Goal: Information Seeking & Learning: Learn about a topic

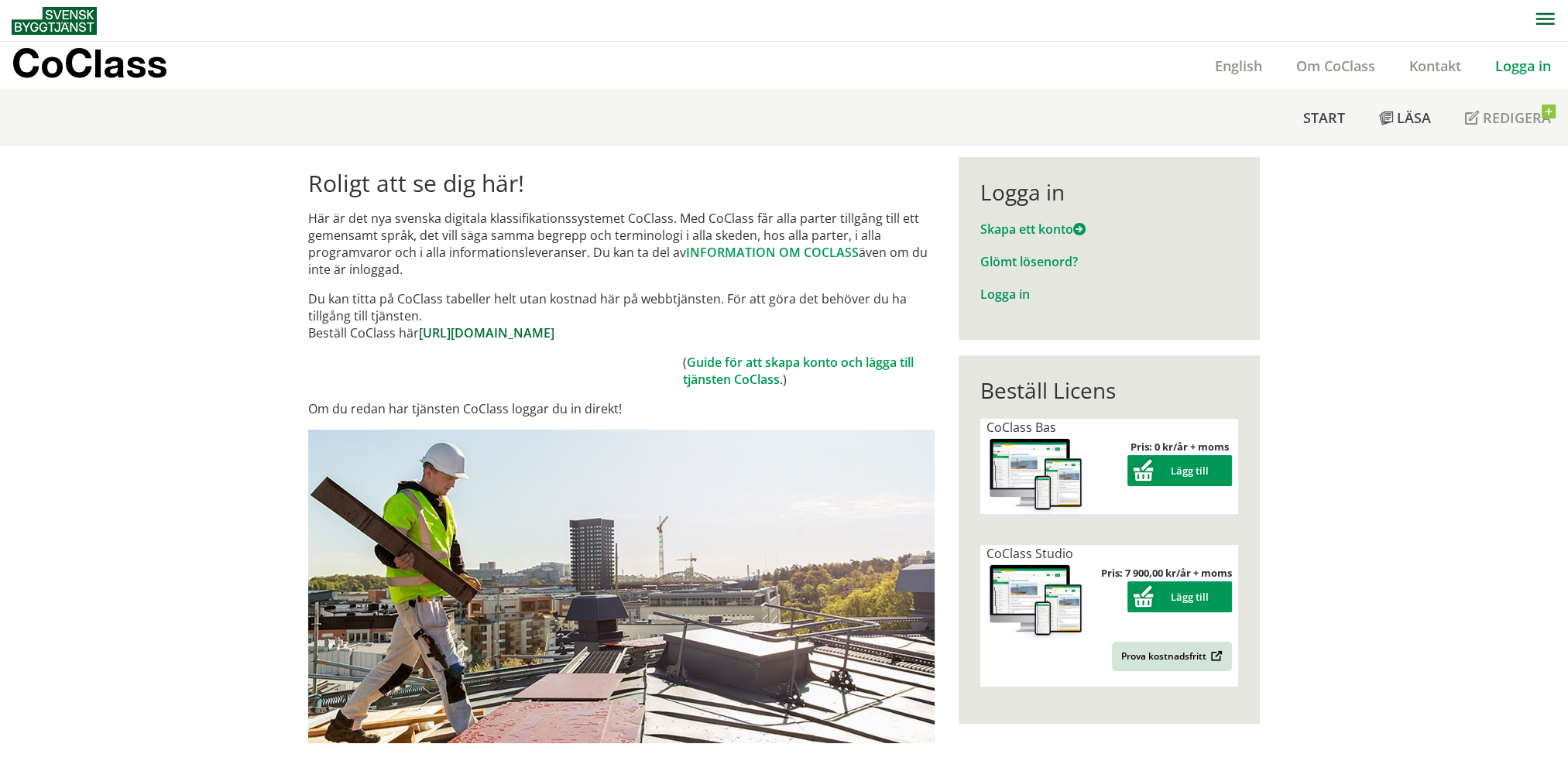
click at [554, 335] on link "[URL][DOMAIN_NAME]" at bounding box center [487, 333] width 136 height 17
click at [999, 295] on link "Logga in" at bounding box center [1005, 294] width 49 height 17
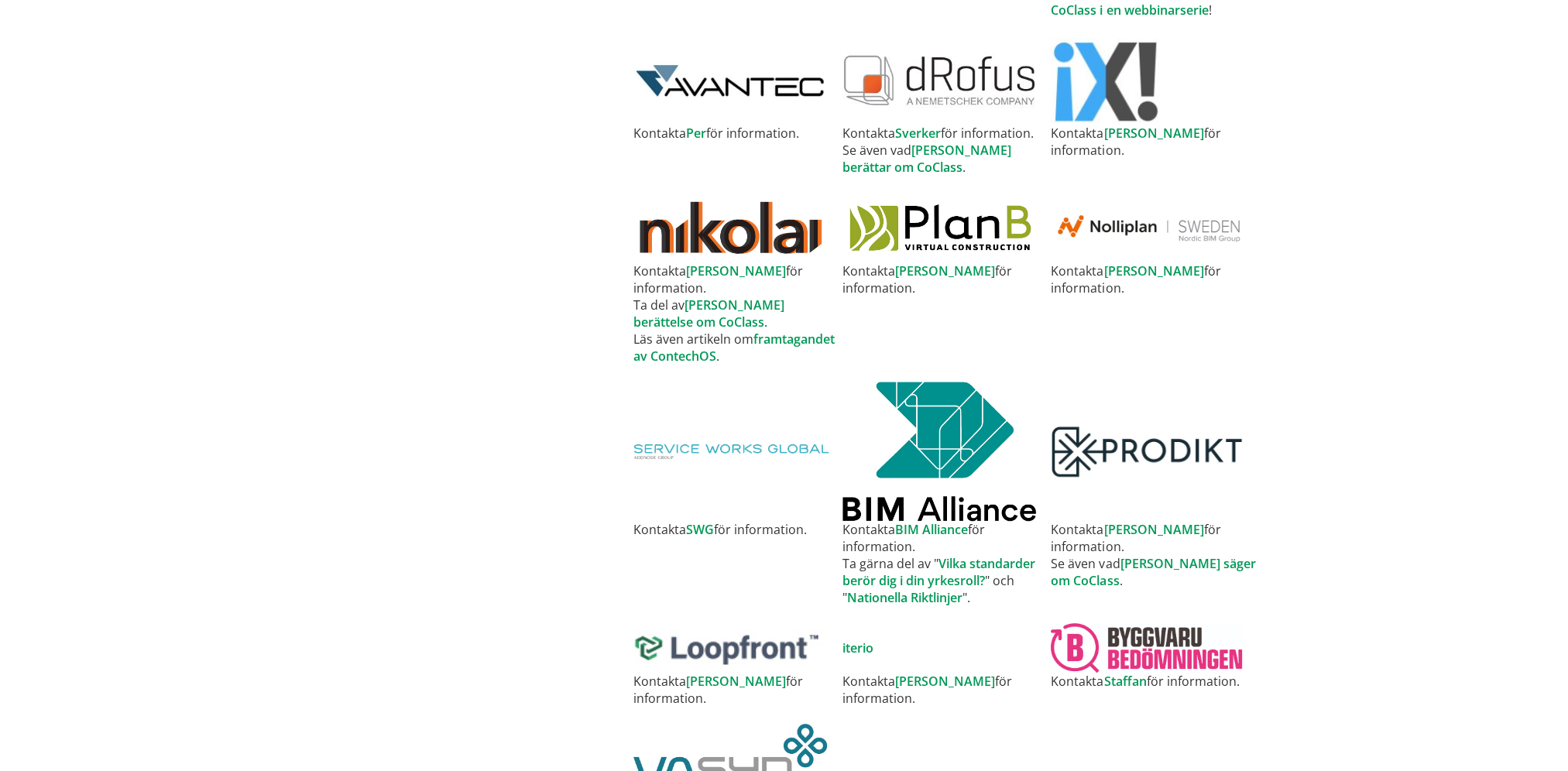
scroll to position [1282, 0]
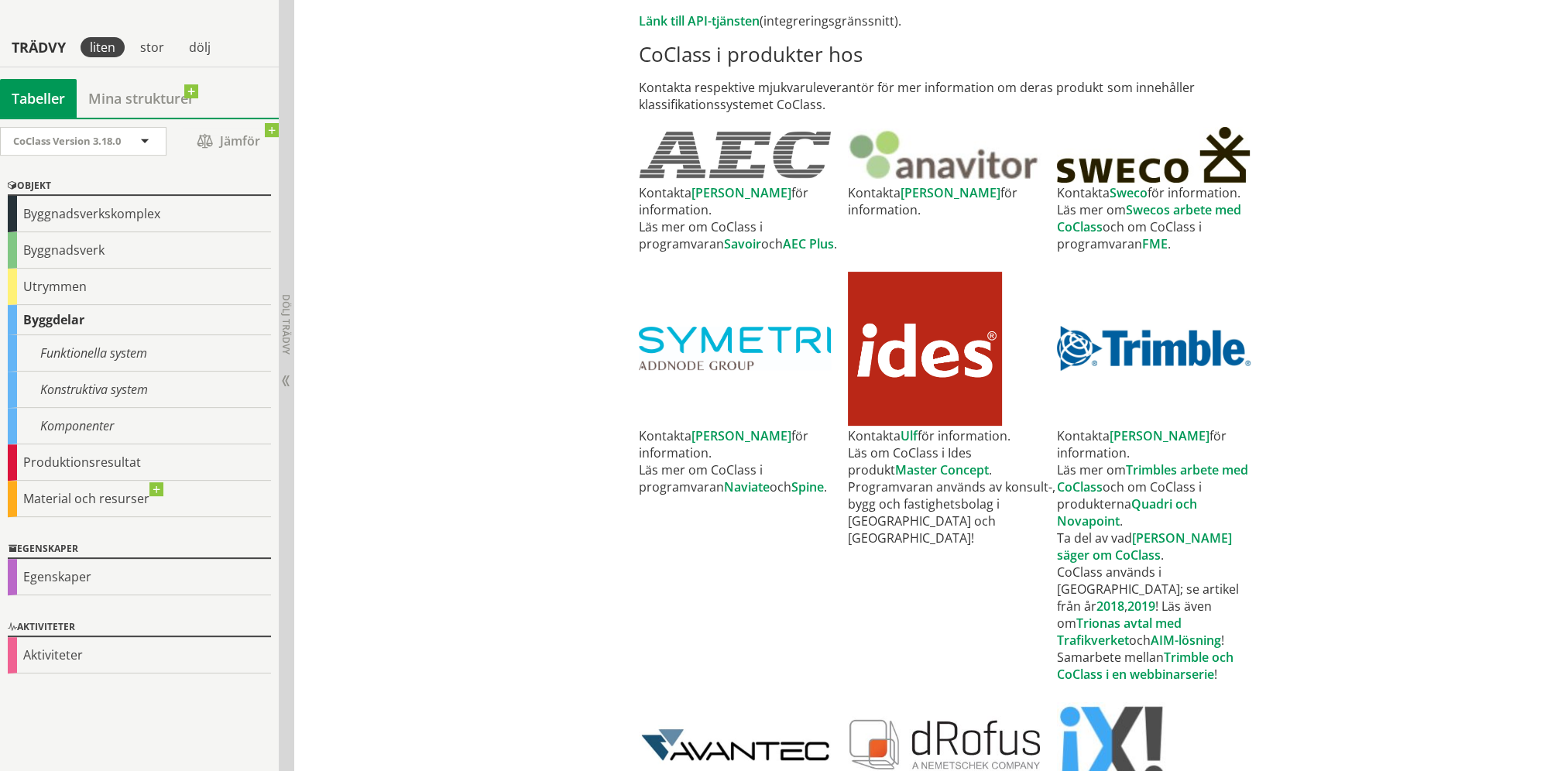
scroll to position [637, 0]
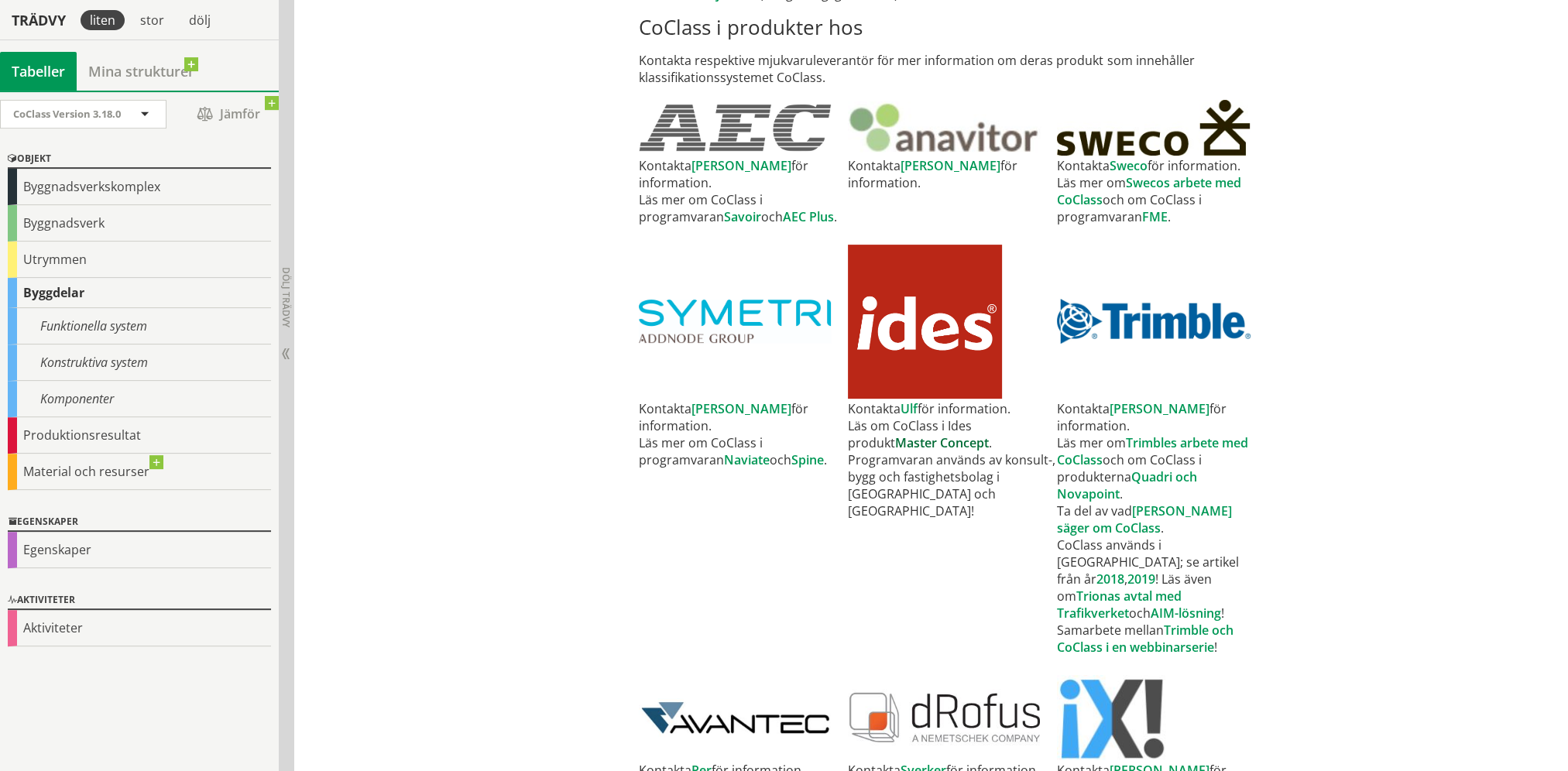
click at [911, 444] on link "Master Concept" at bounding box center [942, 442] width 94 height 17
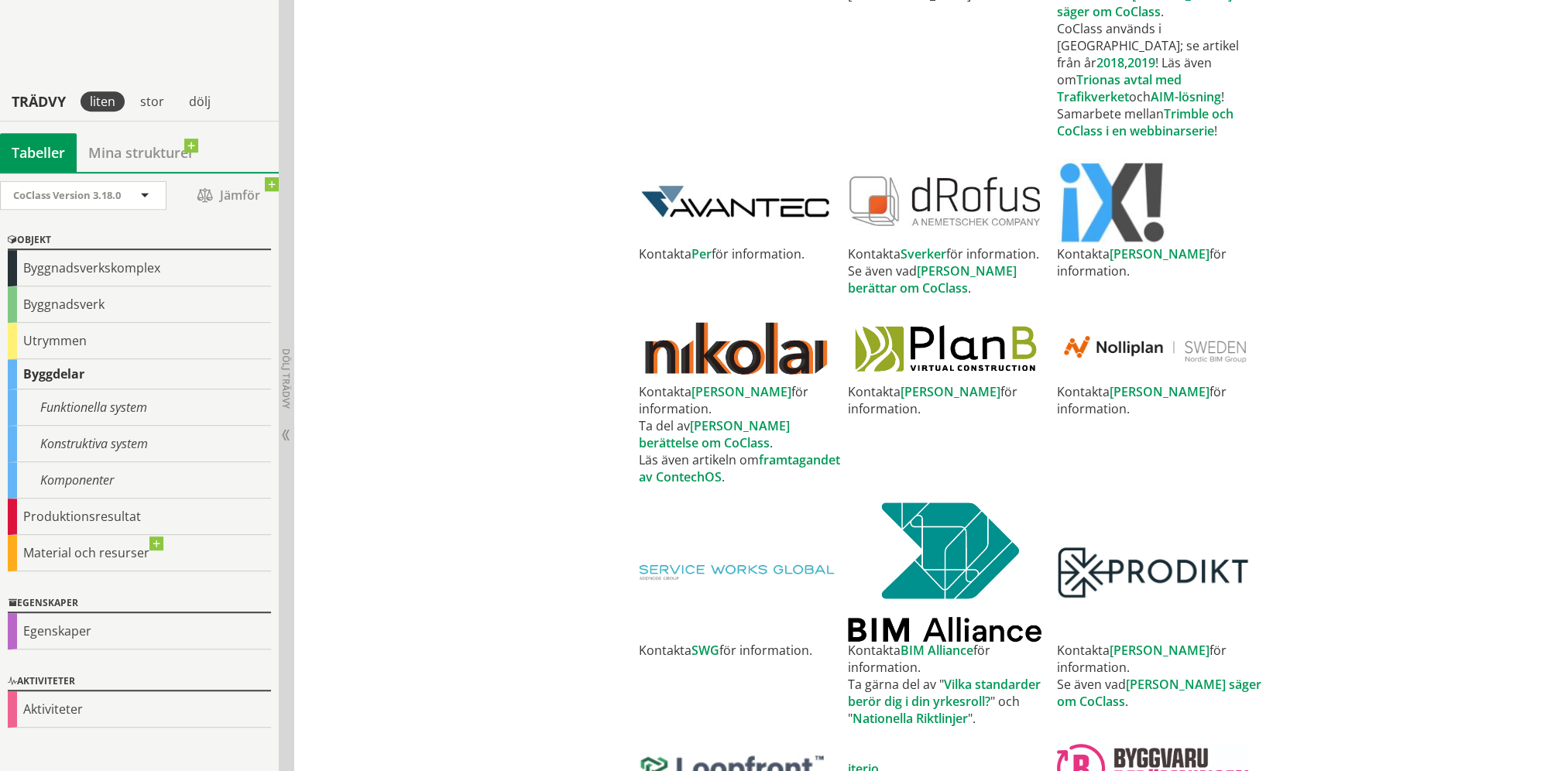
scroll to position [1282, 0]
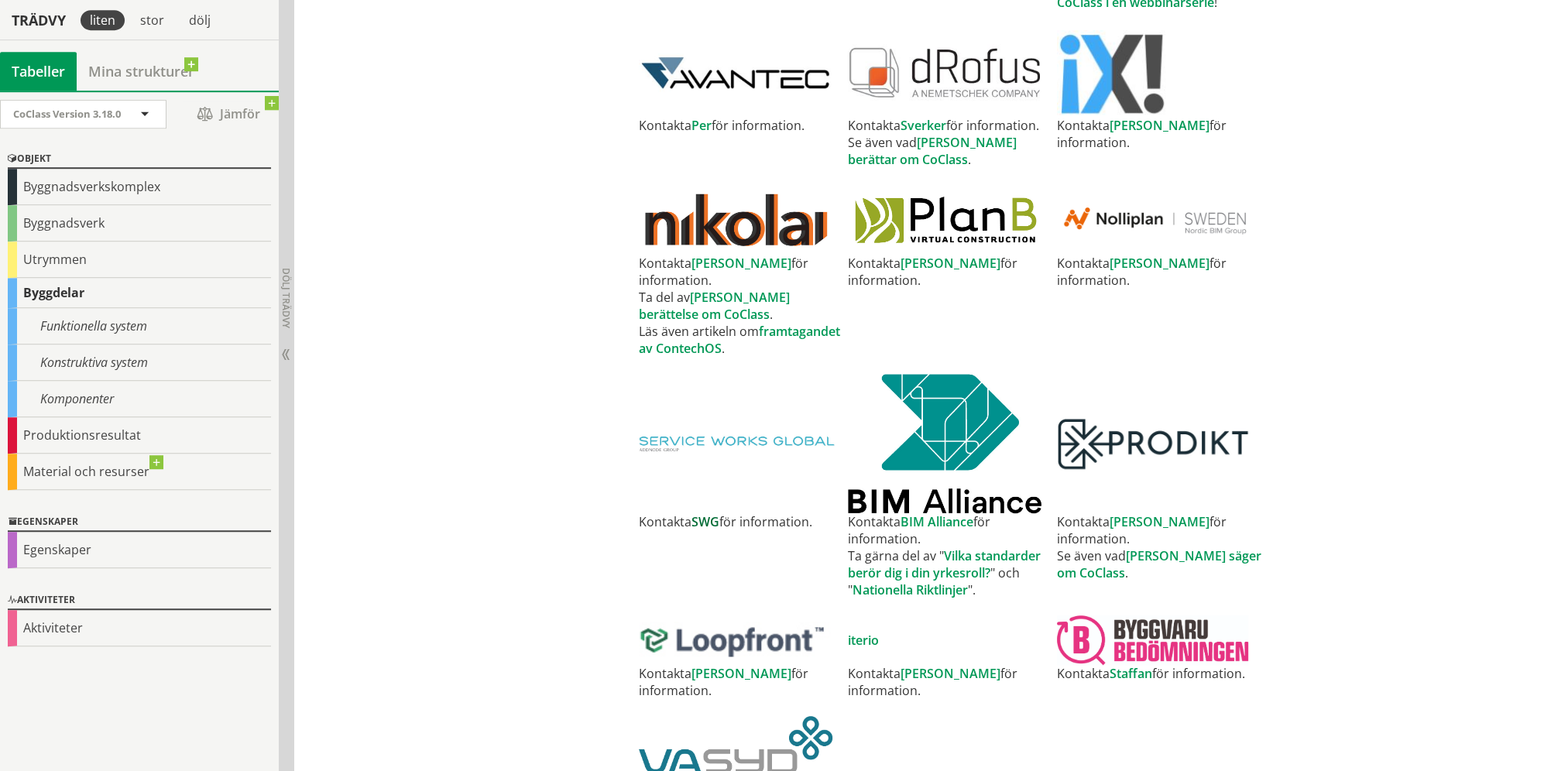
click at [704, 513] on link "SWG" at bounding box center [705, 521] width 28 height 17
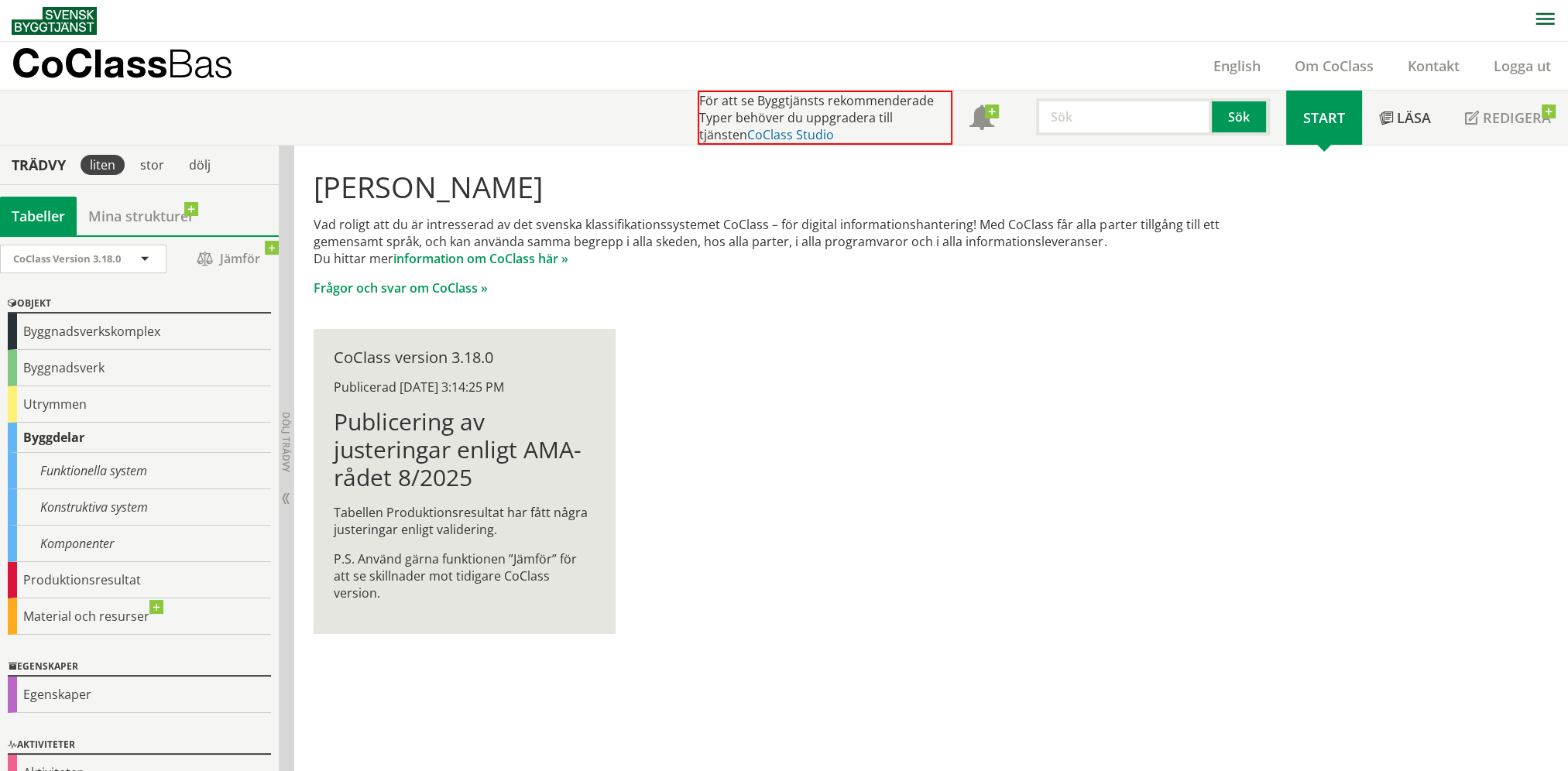
click at [761, 136] on link "CoClass Studio" at bounding box center [791, 134] width 86 height 17
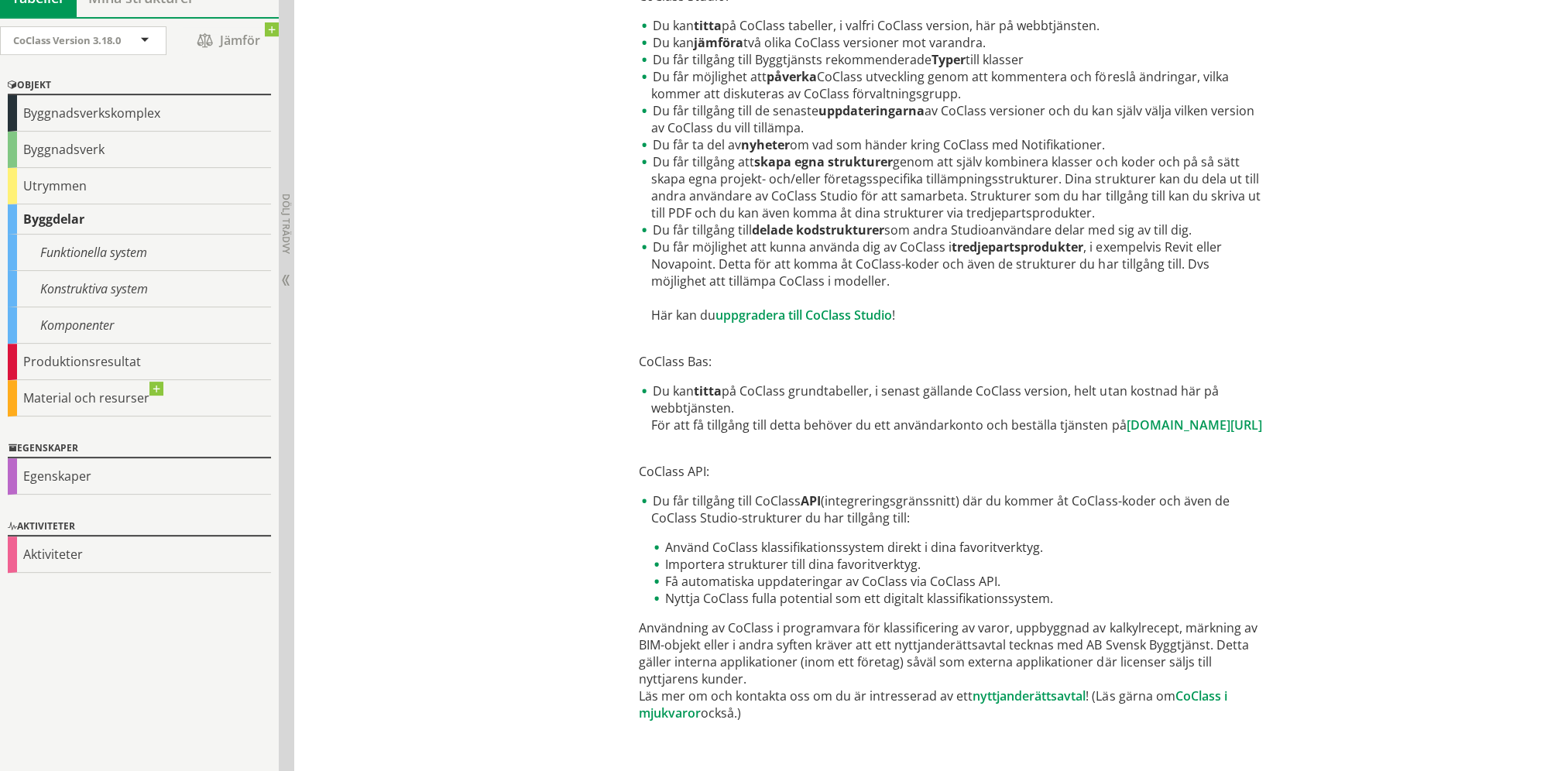
scroll to position [687, 0]
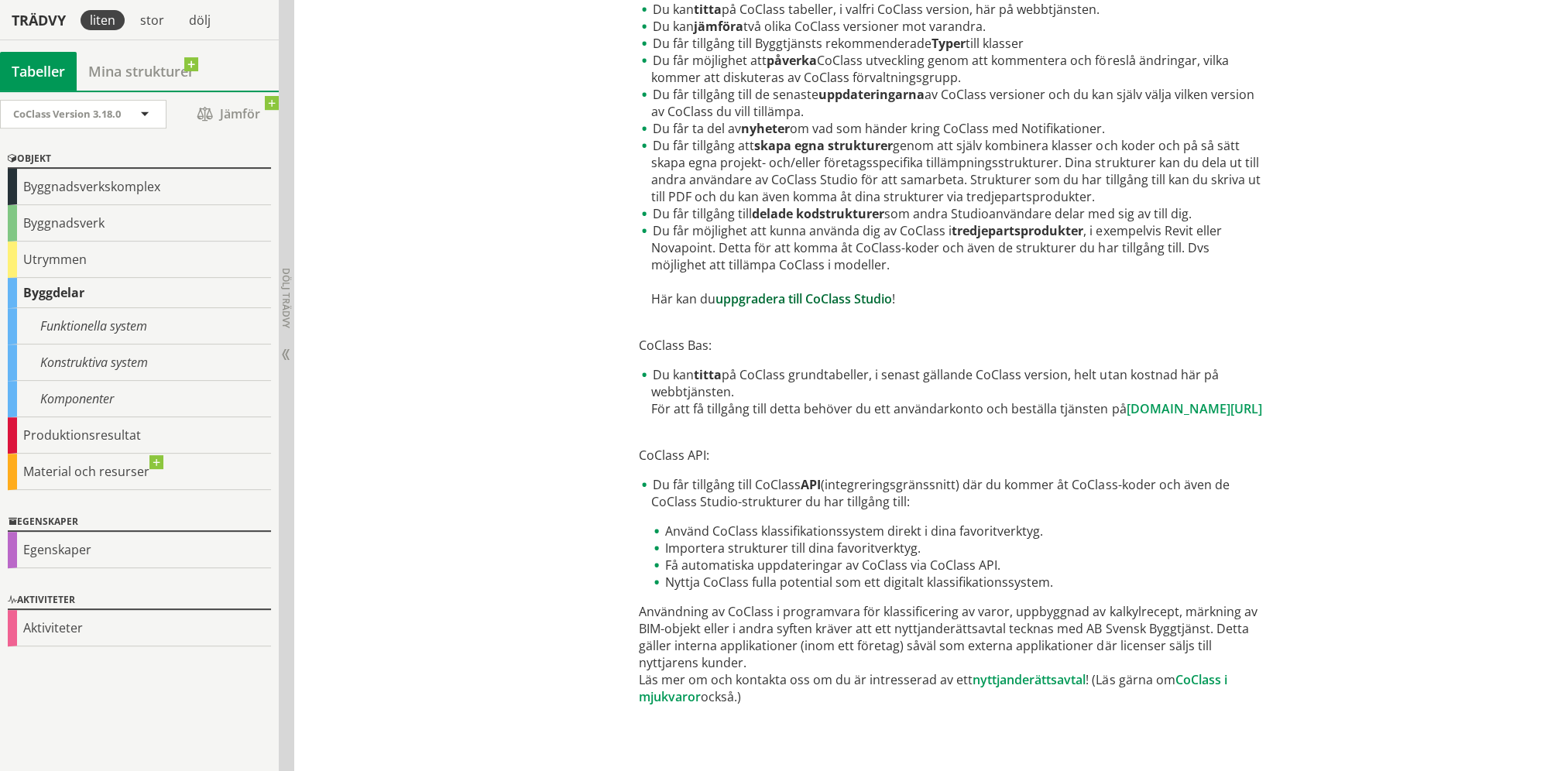
click at [850, 303] on link "uppgradera till CoClass Studio" at bounding box center [804, 298] width 176 height 17
click at [109, 229] on div "Byggnadsverk" at bounding box center [139, 222] width 263 height 36
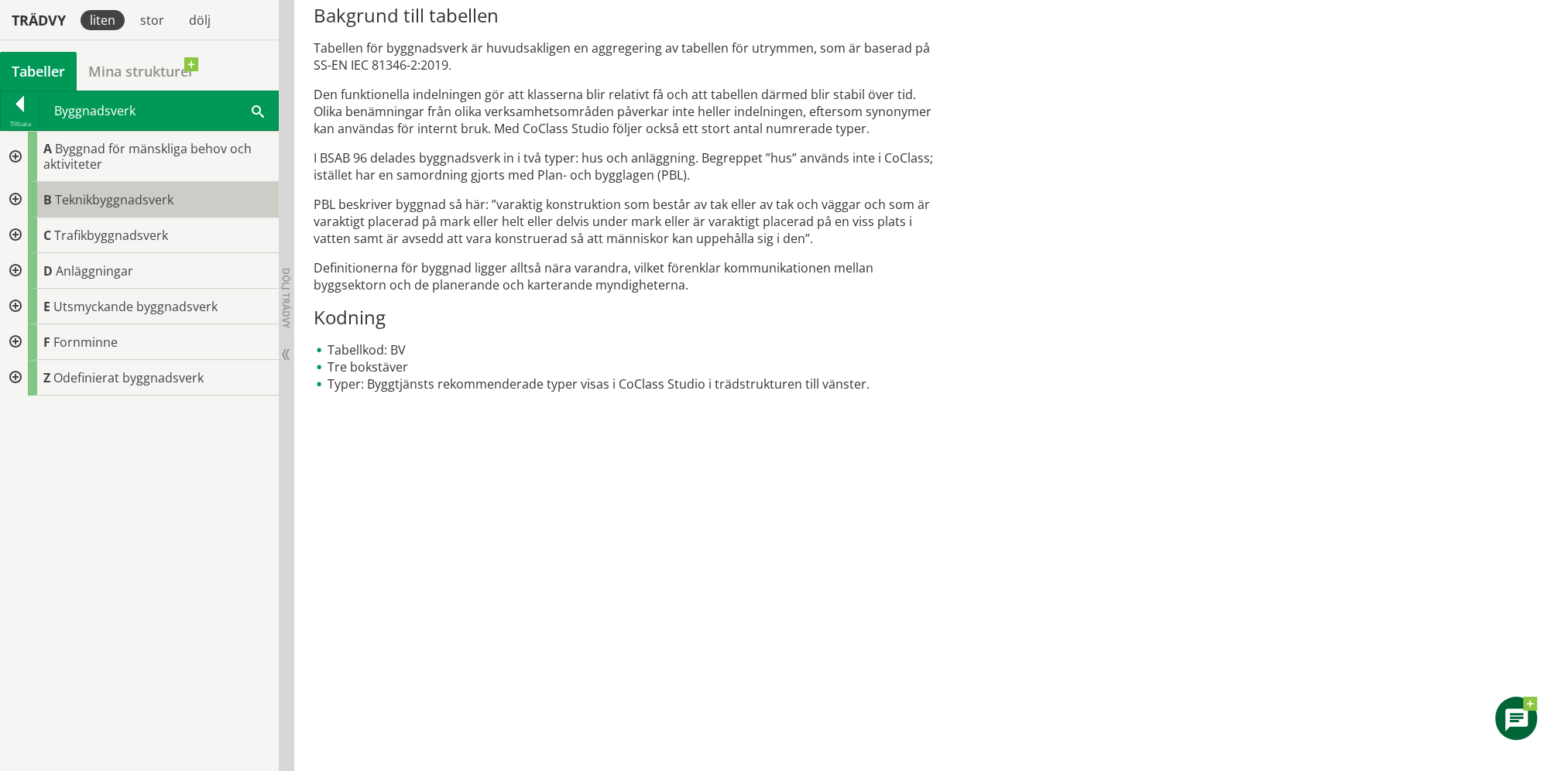
click at [157, 199] on span "Teknikbyggnadsverk" at bounding box center [114, 199] width 118 height 17
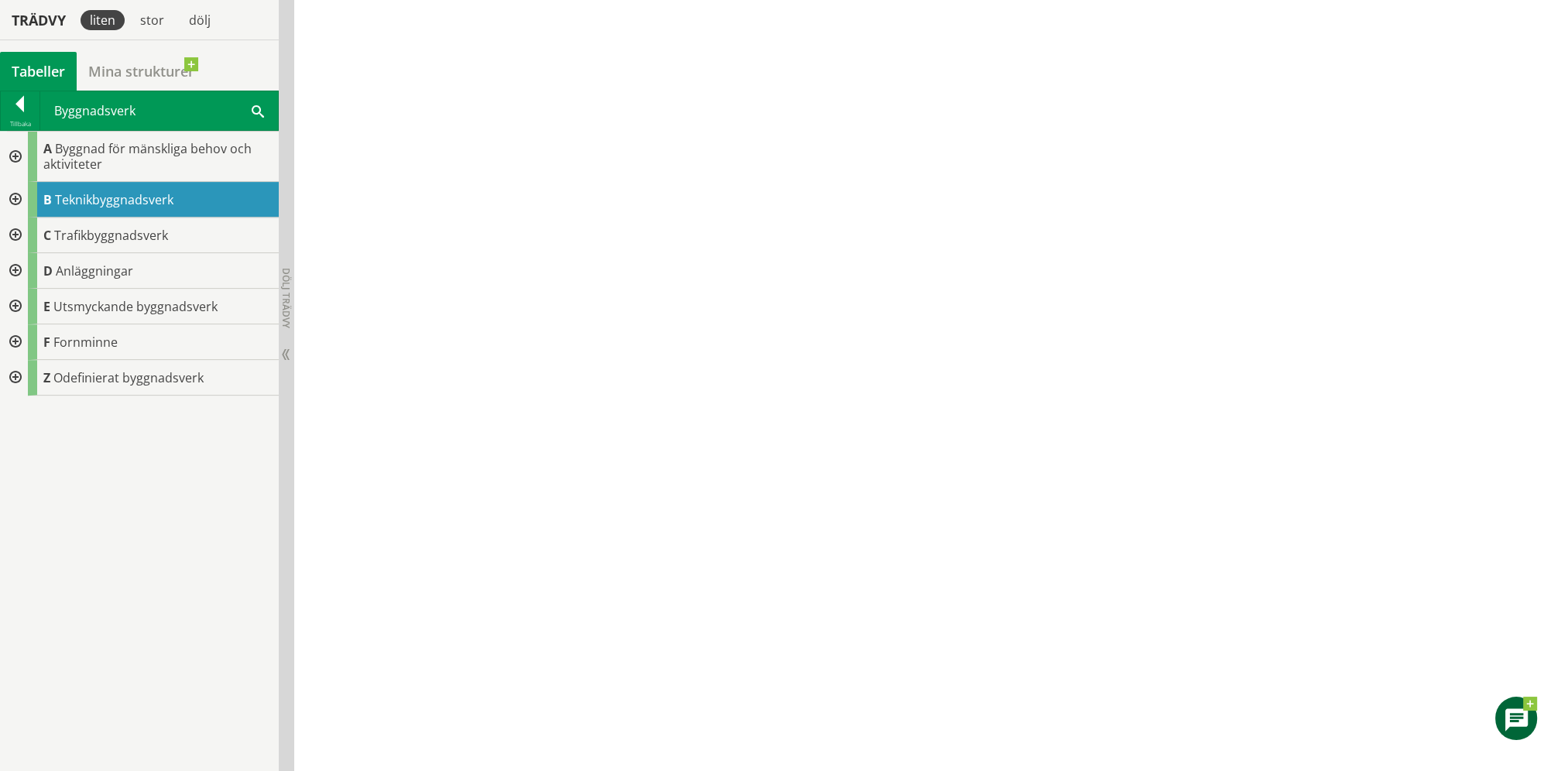
click at [15, 196] on div at bounding box center [14, 199] width 28 height 35
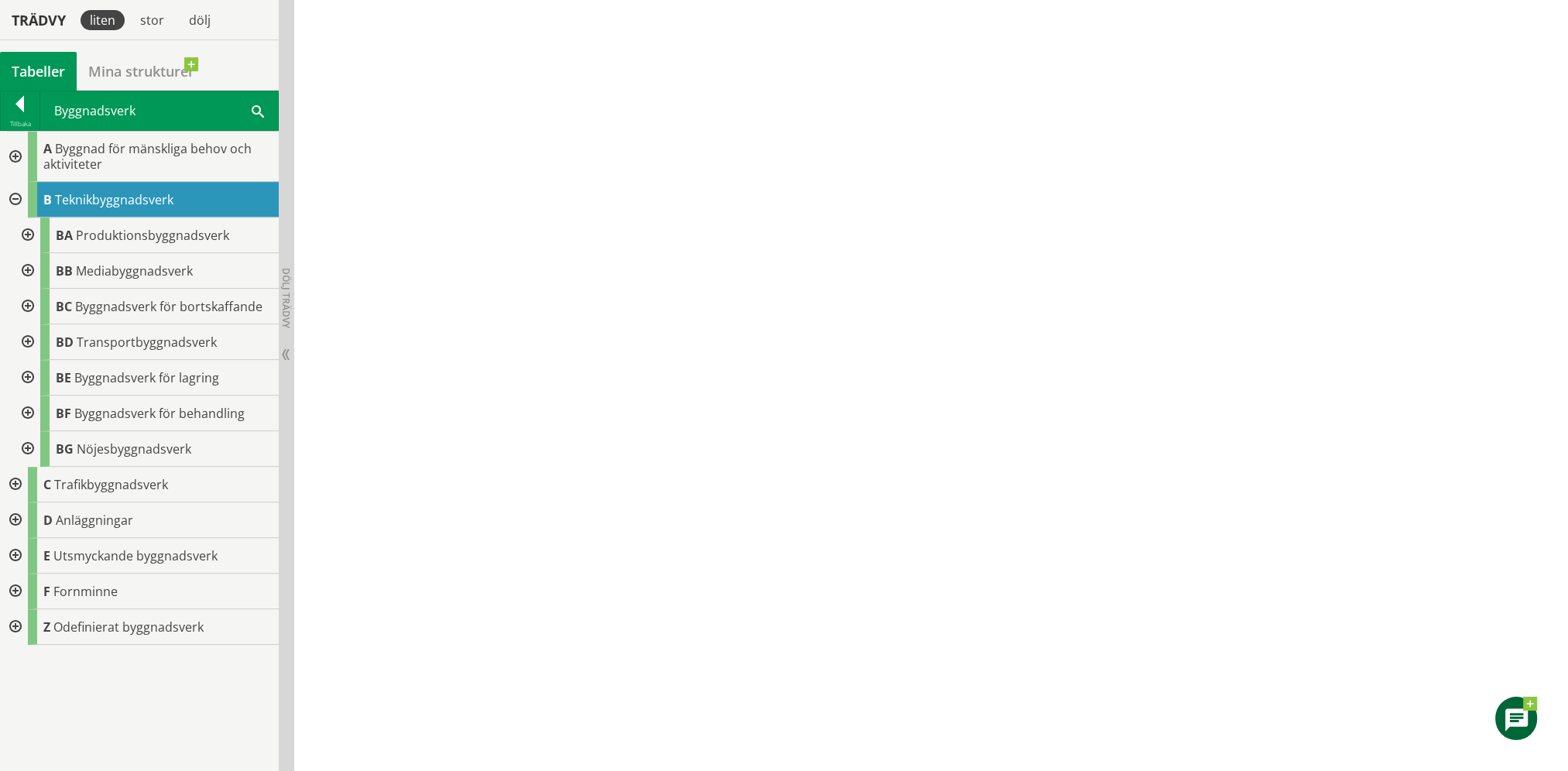
click at [17, 153] on div at bounding box center [14, 156] width 28 height 50
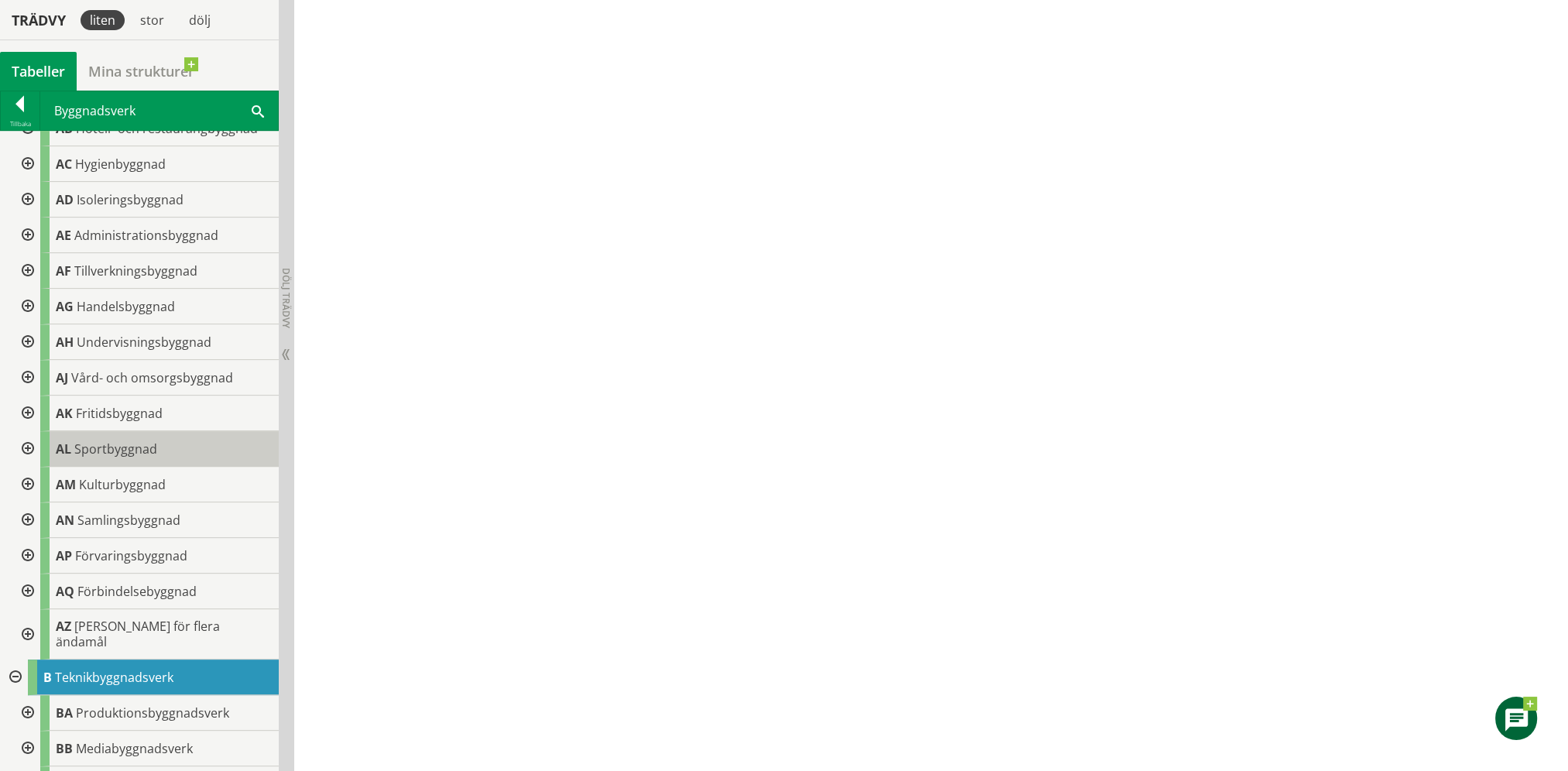
scroll to position [129, 0]
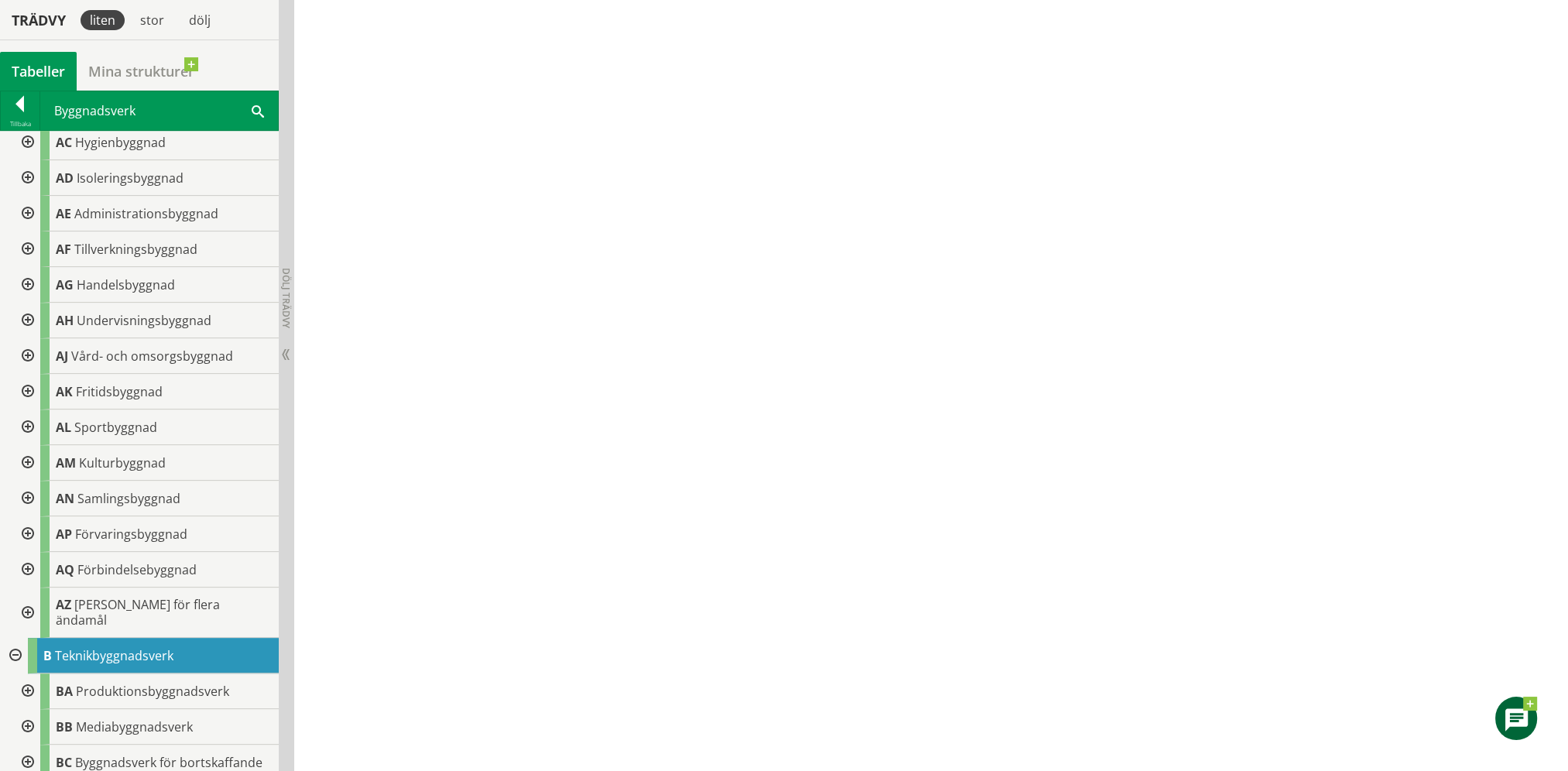
click at [25, 424] on div at bounding box center [26, 427] width 28 height 35
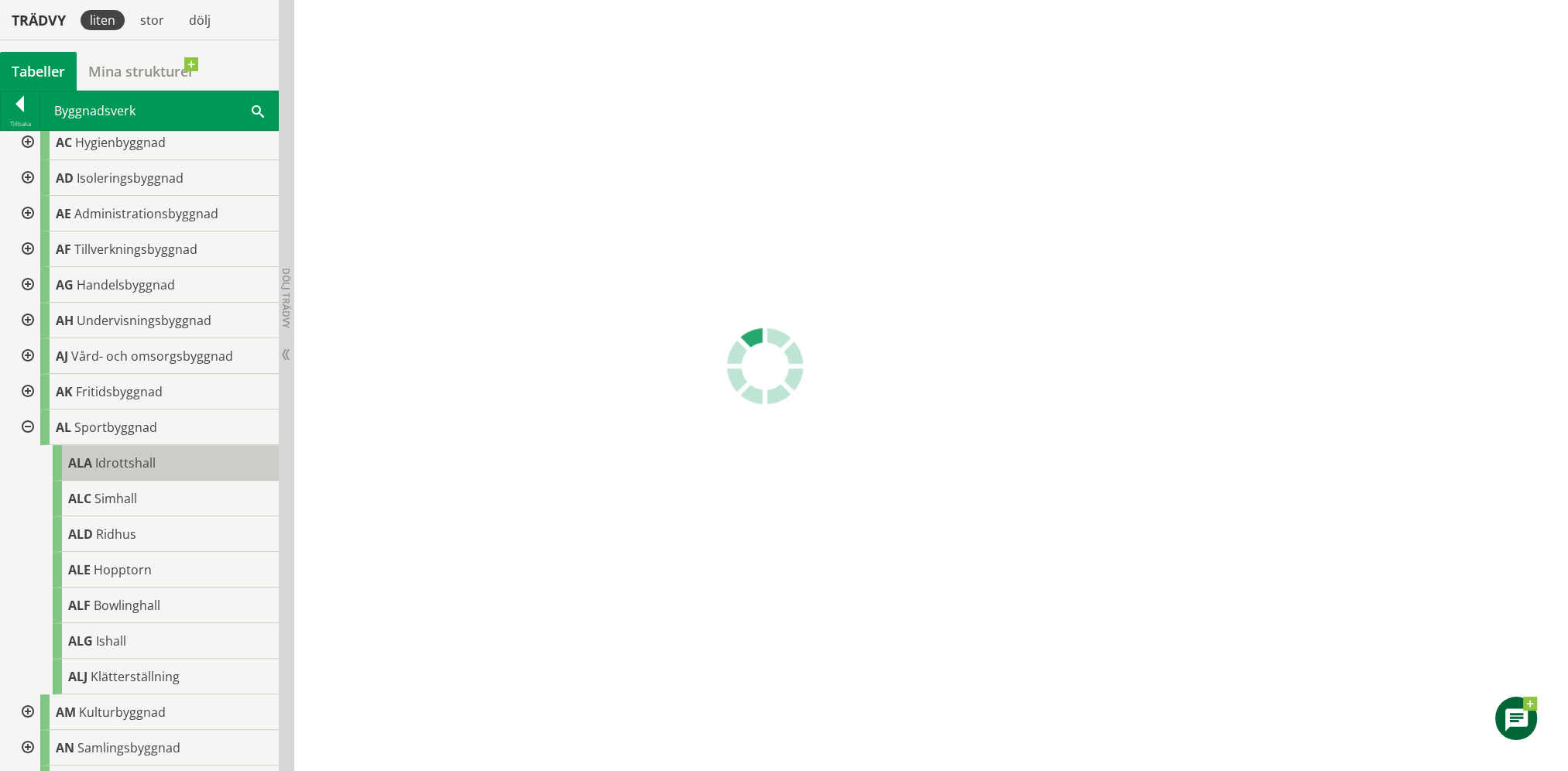
click at [108, 455] on span "Idrottshall" at bounding box center [125, 462] width 60 height 17
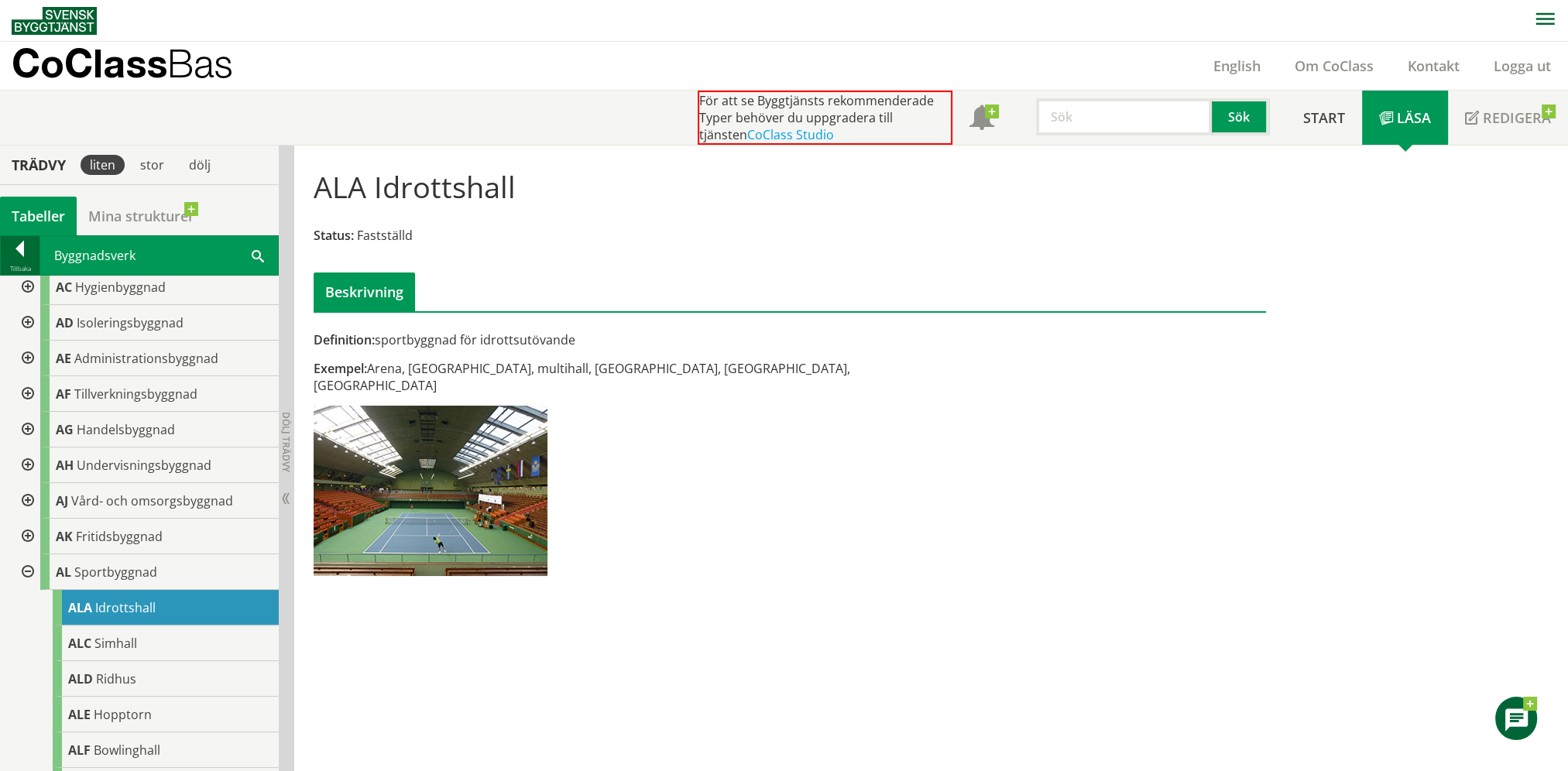
click at [26, 253] on div at bounding box center [20, 251] width 39 height 22
click at [0, 0] on span "CoClass Version 3.18.0" at bounding box center [0, 0] width 0 height 0
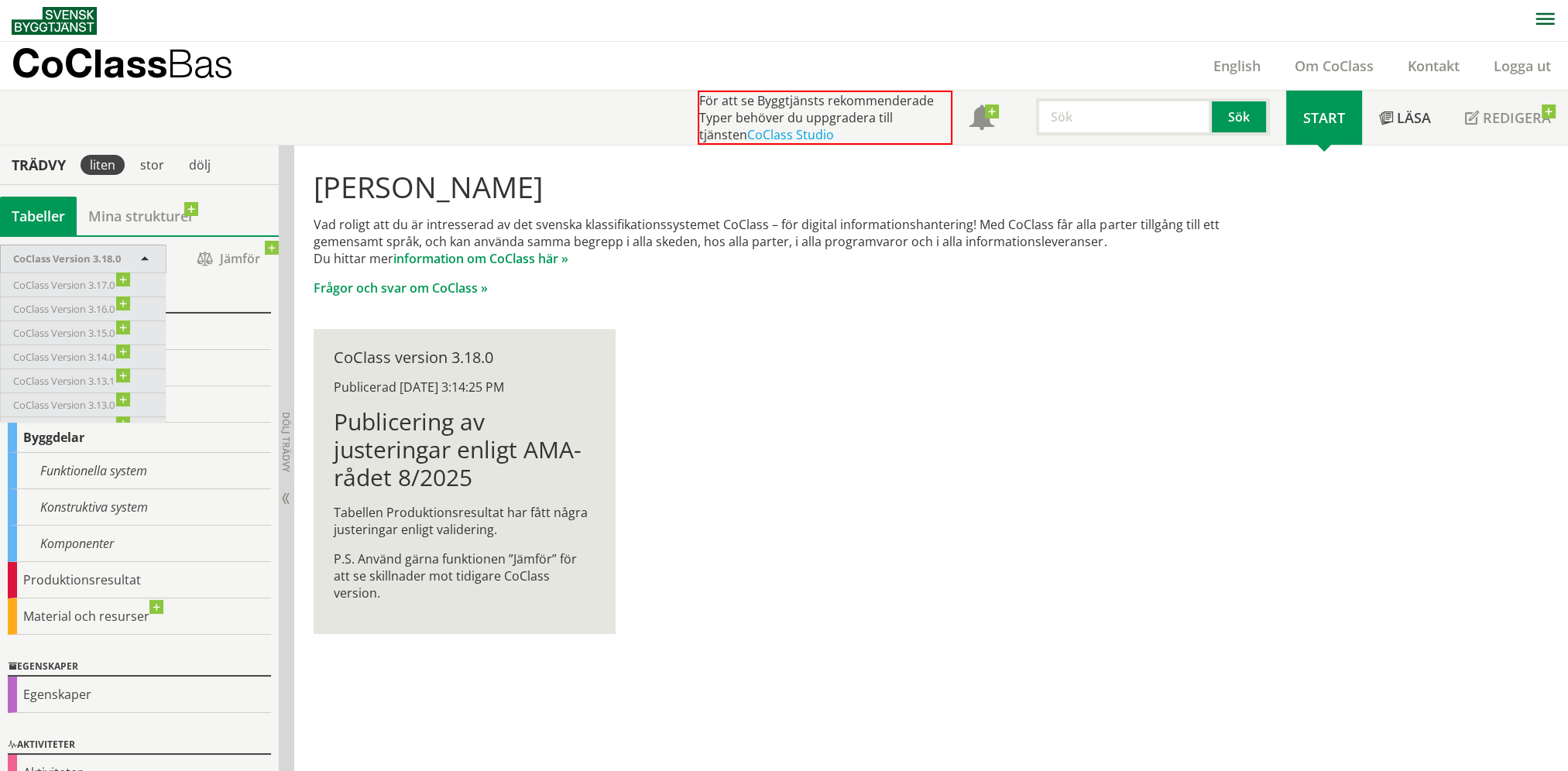
click at [1320, 133] on link "Start" at bounding box center [1324, 117] width 76 height 54
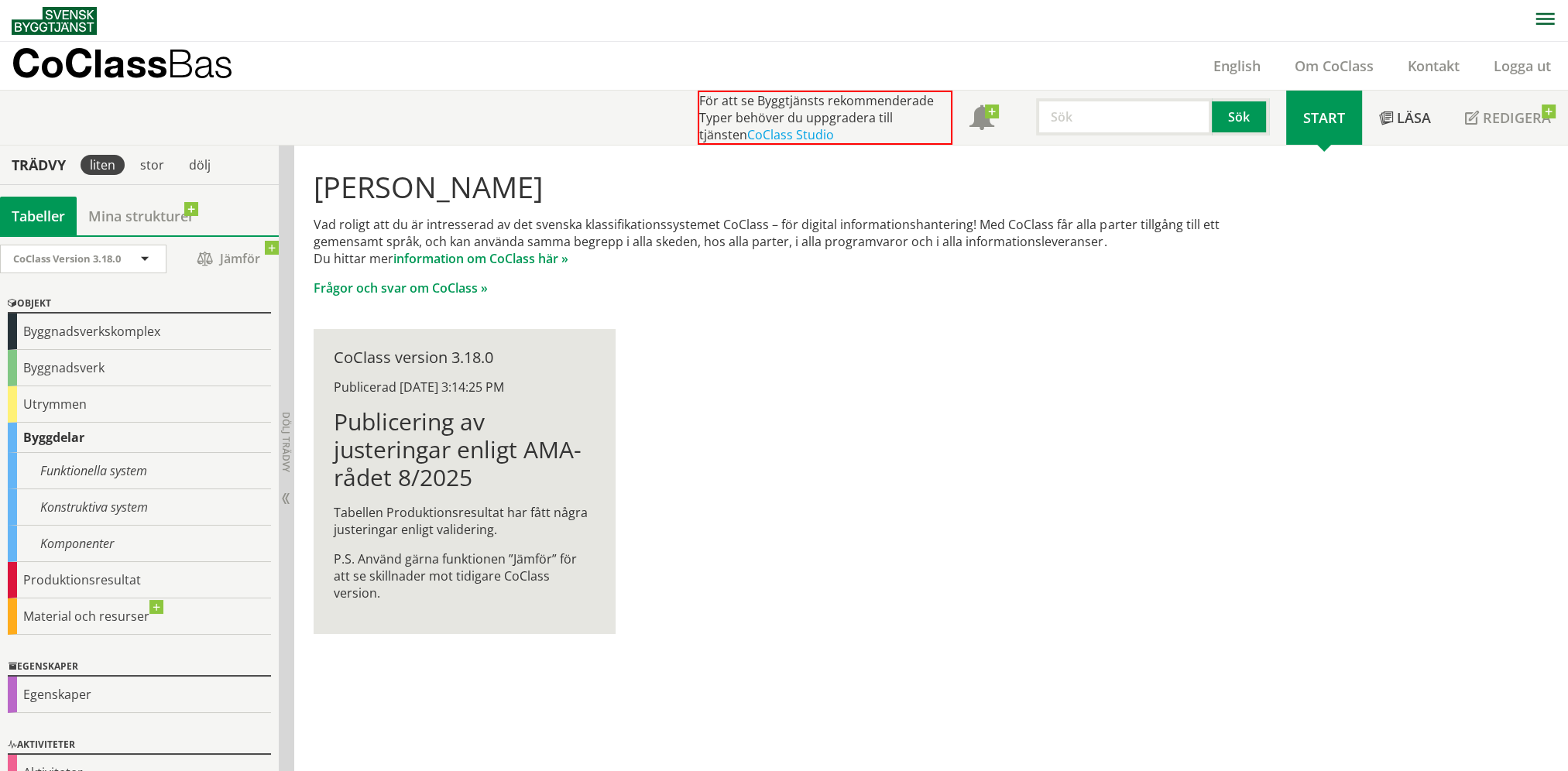
click at [1326, 123] on span "Start" at bounding box center [1324, 117] width 41 height 19
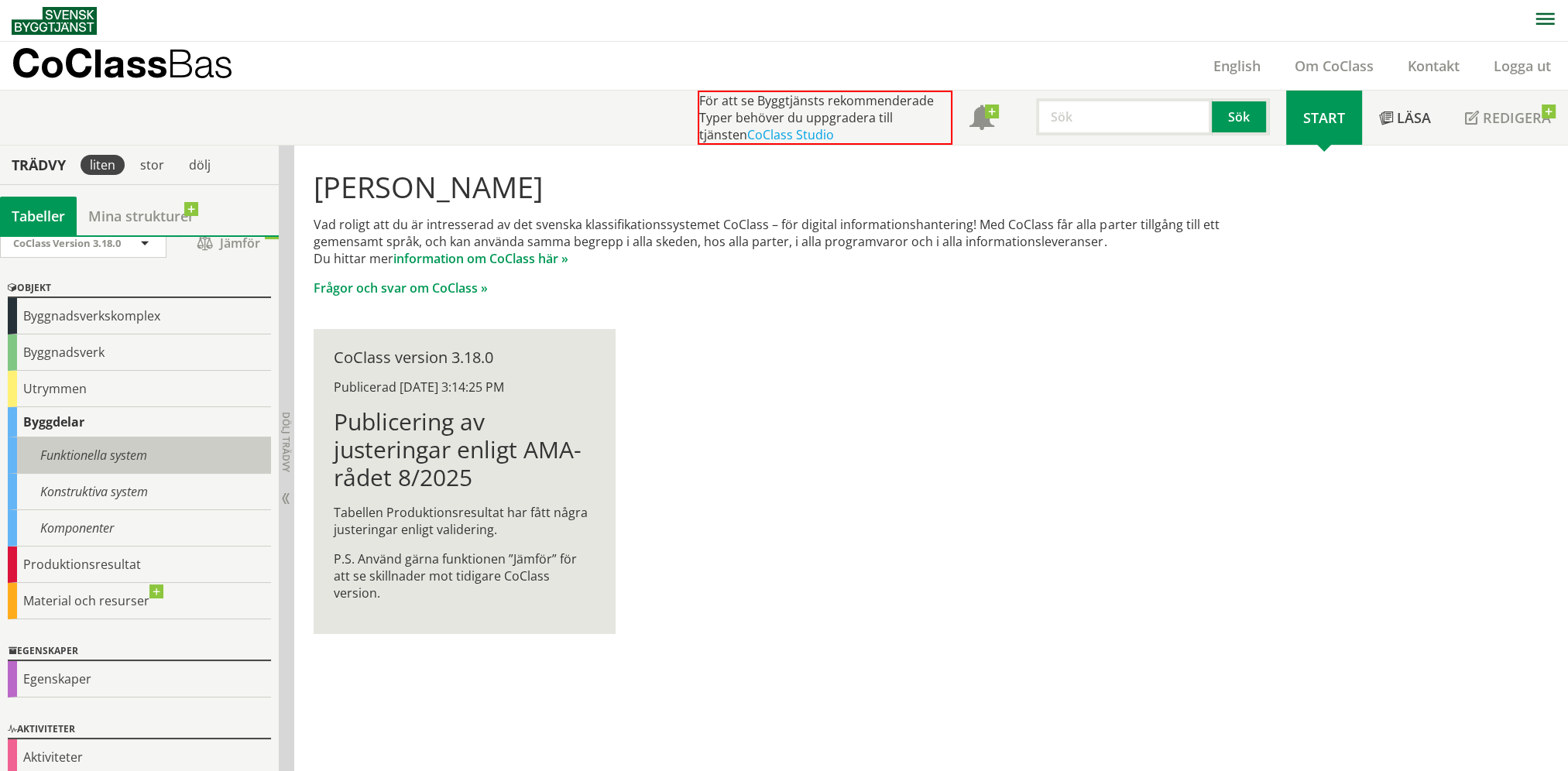
scroll to position [28, 0]
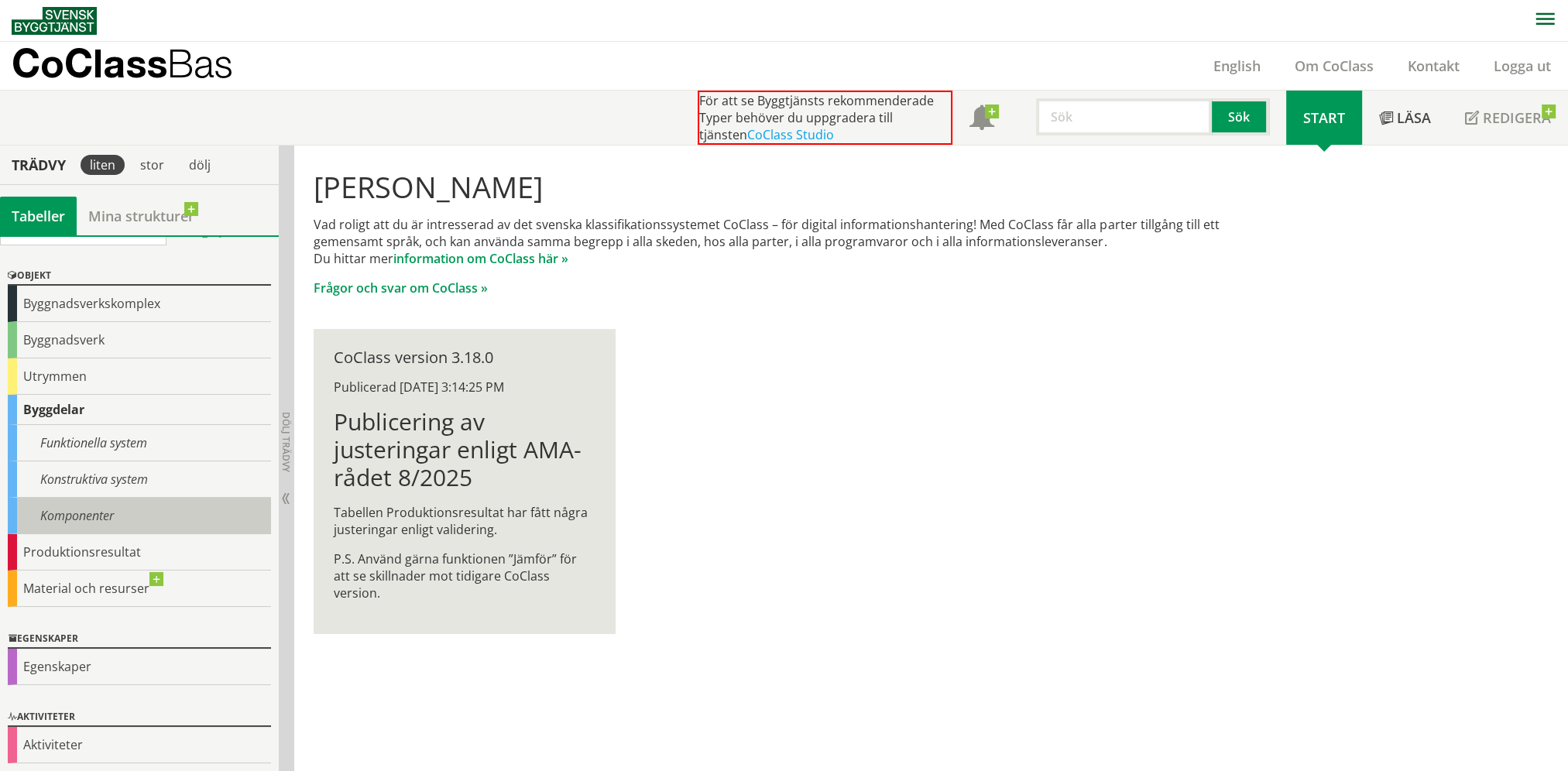
click at [97, 520] on div "Komponenter" at bounding box center [139, 515] width 263 height 36
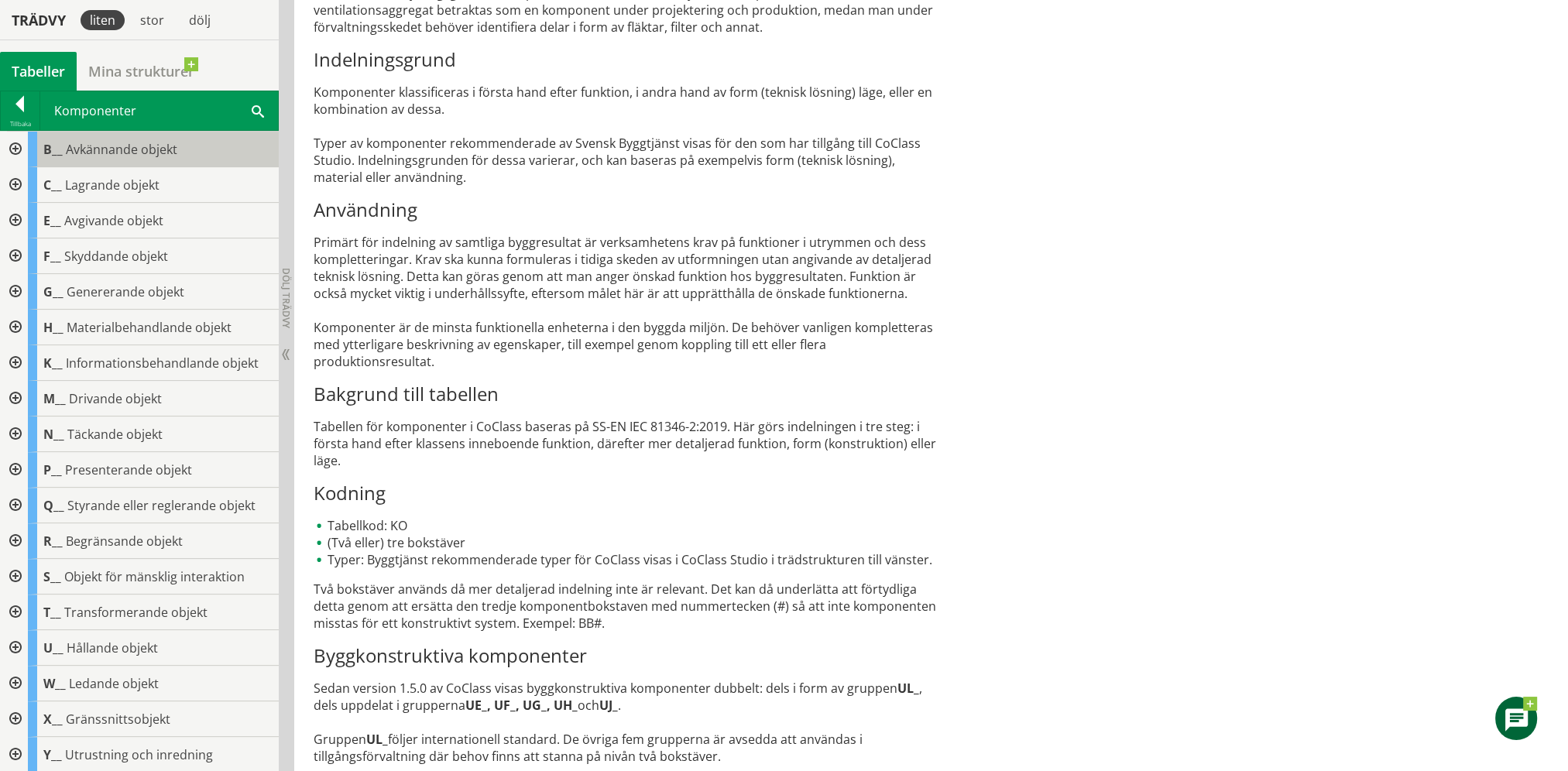
click at [127, 145] on span "Avkännande objekt" at bounding box center [122, 149] width 111 height 17
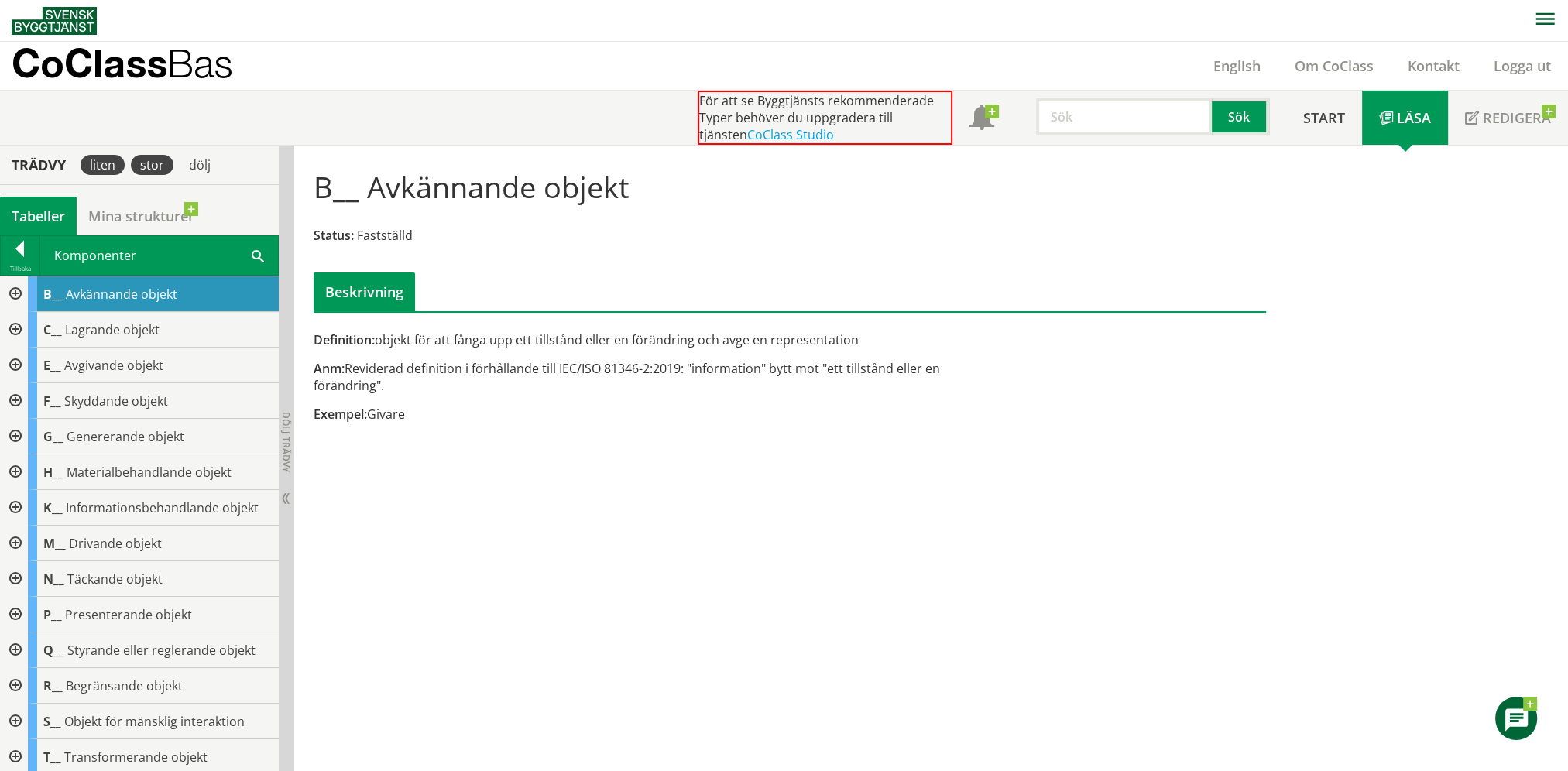
click at [153, 168] on div "stor" at bounding box center [152, 164] width 42 height 20
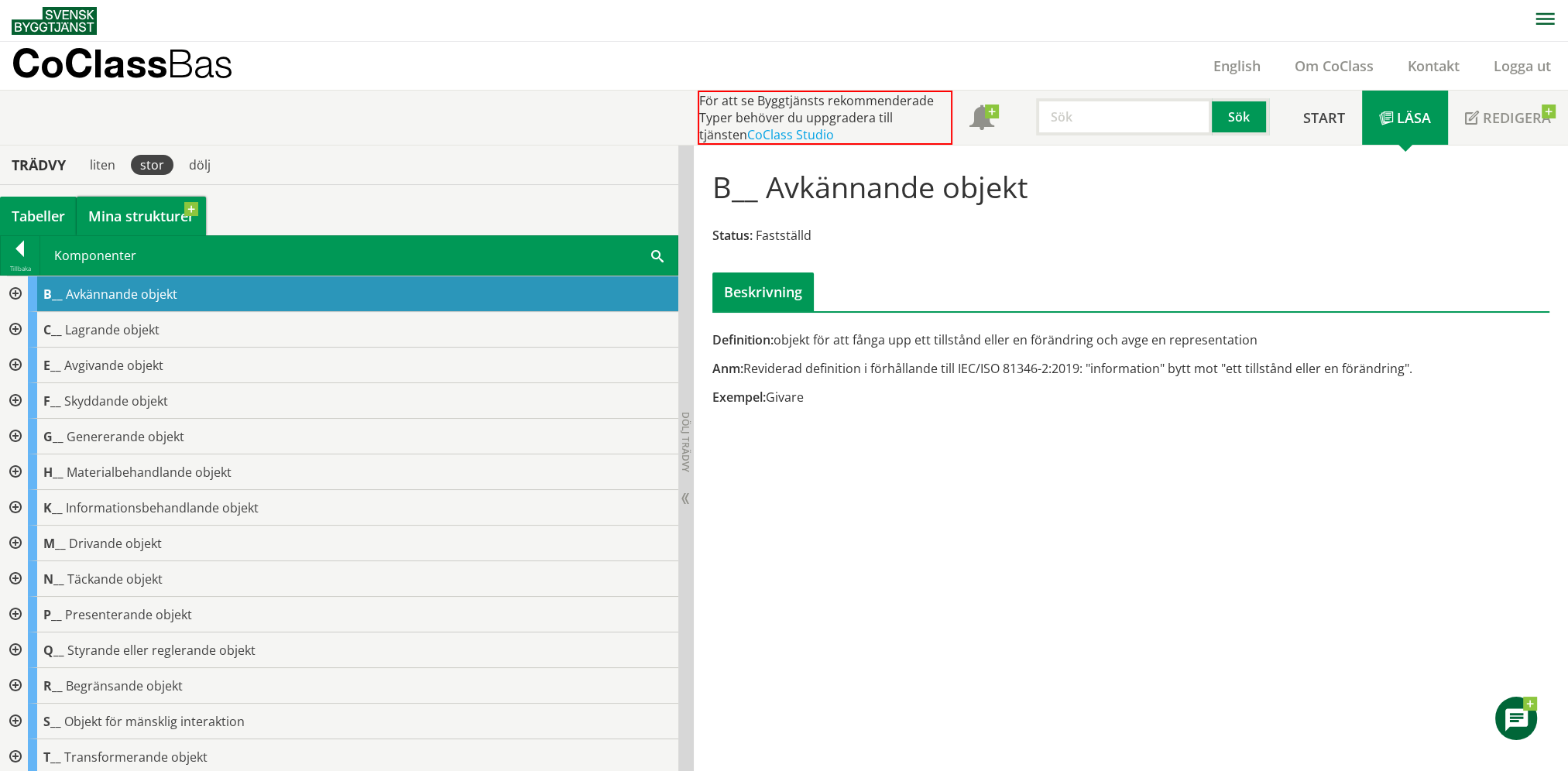
click at [176, 215] on link "Mina strukturer" at bounding box center [141, 216] width 130 height 39
